Goal: Task Accomplishment & Management: Use online tool/utility

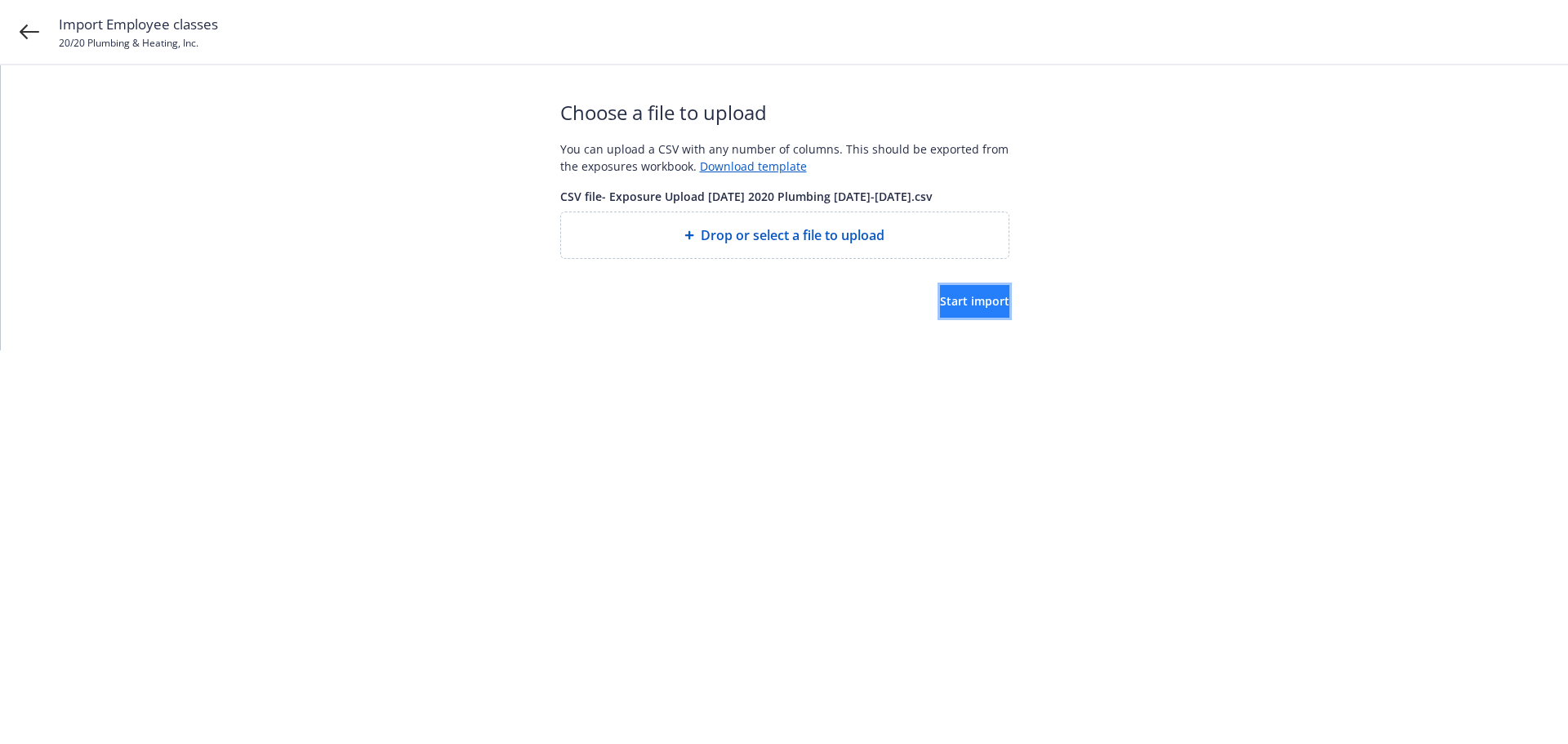
click at [940, 290] on button "Start import" at bounding box center [974, 301] width 70 height 32
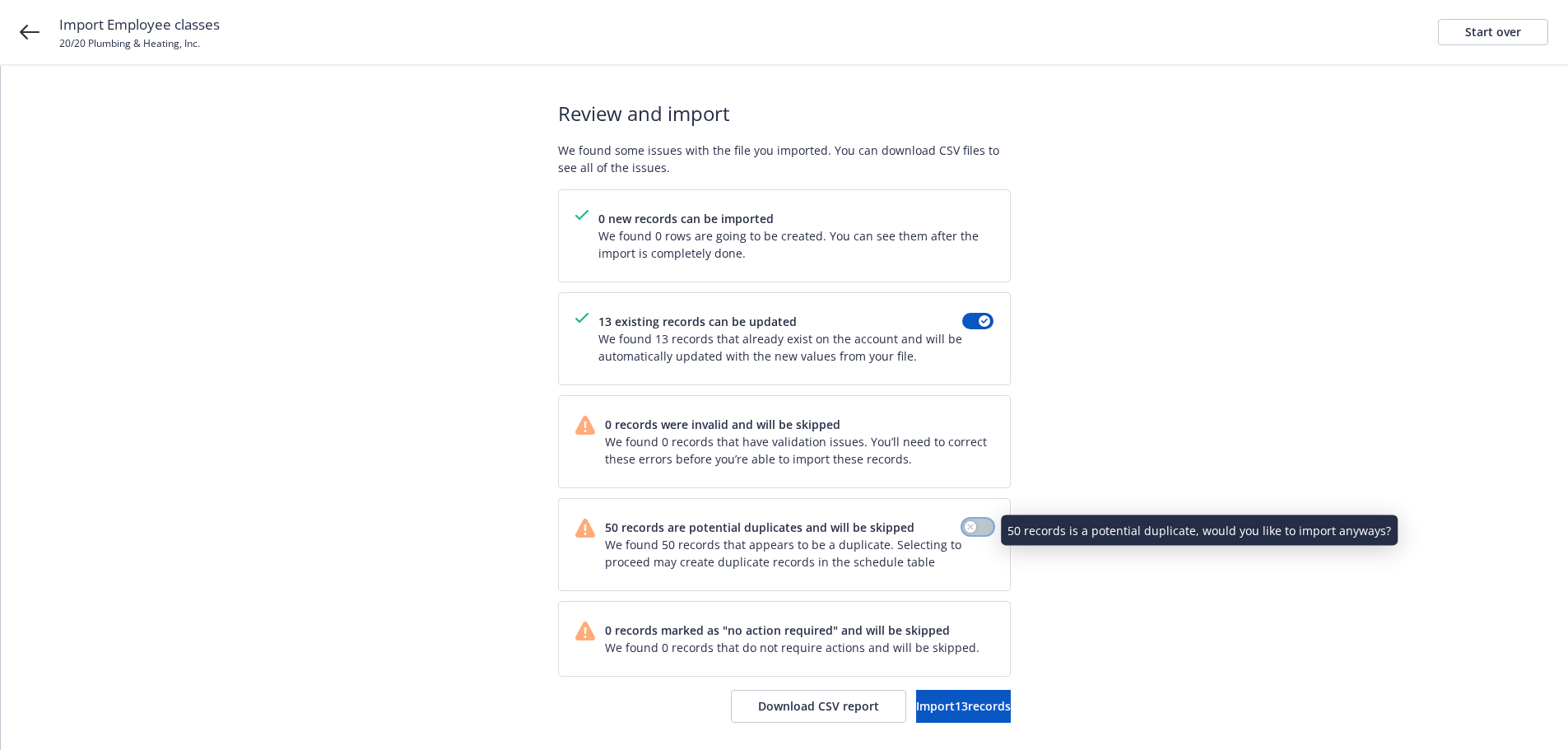
click at [970, 531] on div "button" at bounding box center [970, 526] width 11 height 11
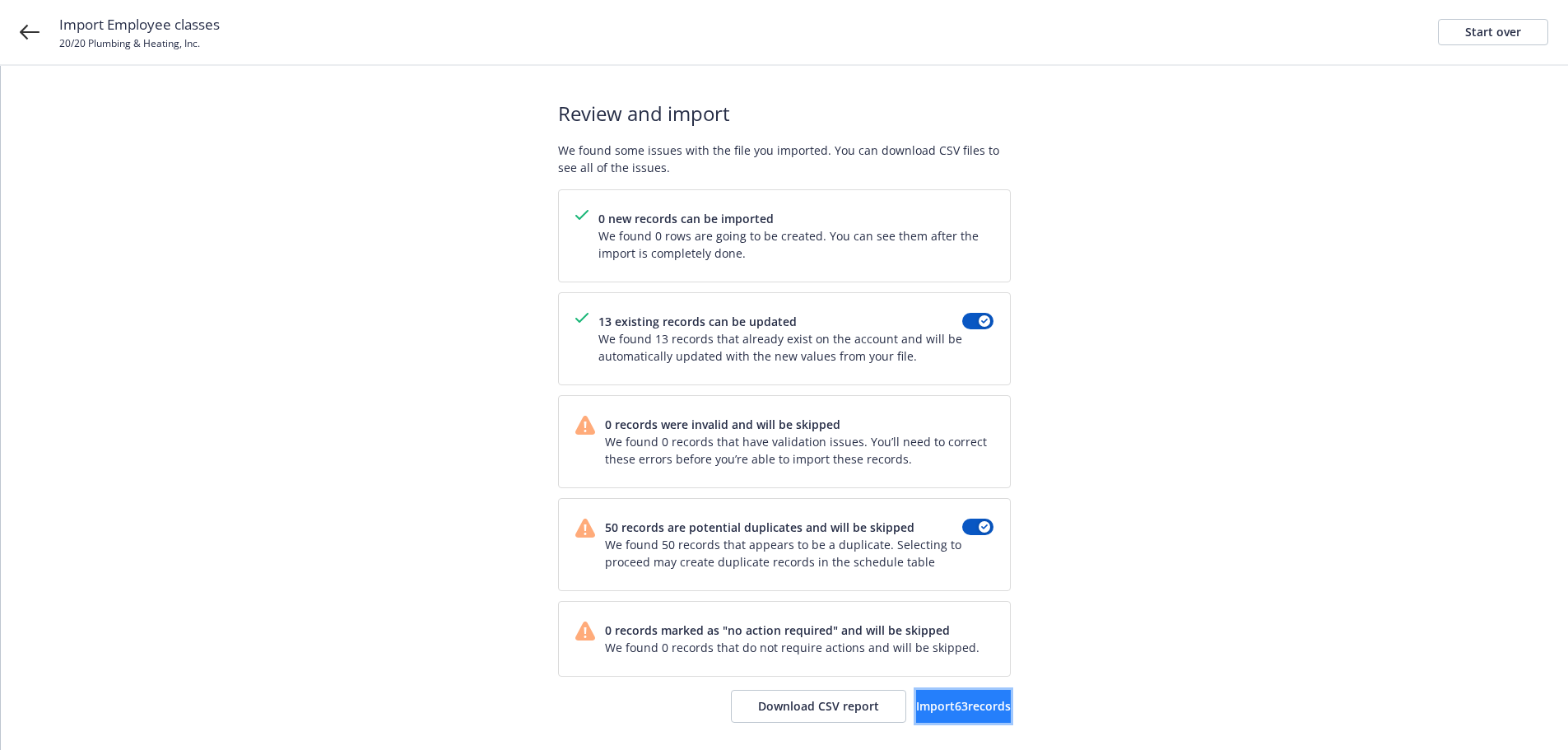
click at [942, 705] on span "Import 63 records" at bounding box center [964, 705] width 94 height 15
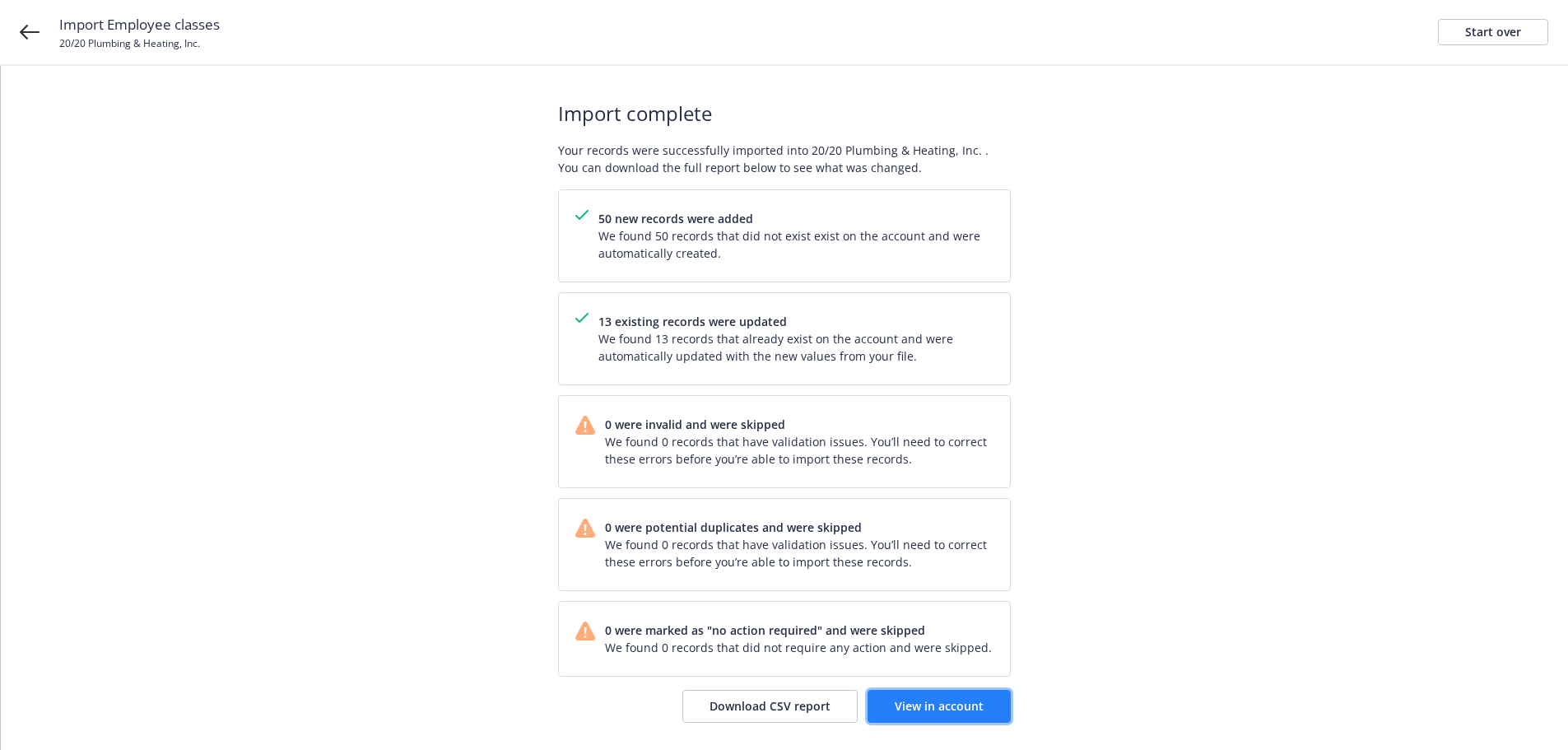
click at [939, 711] on span "View in account" at bounding box center [940, 705] width 89 height 15
